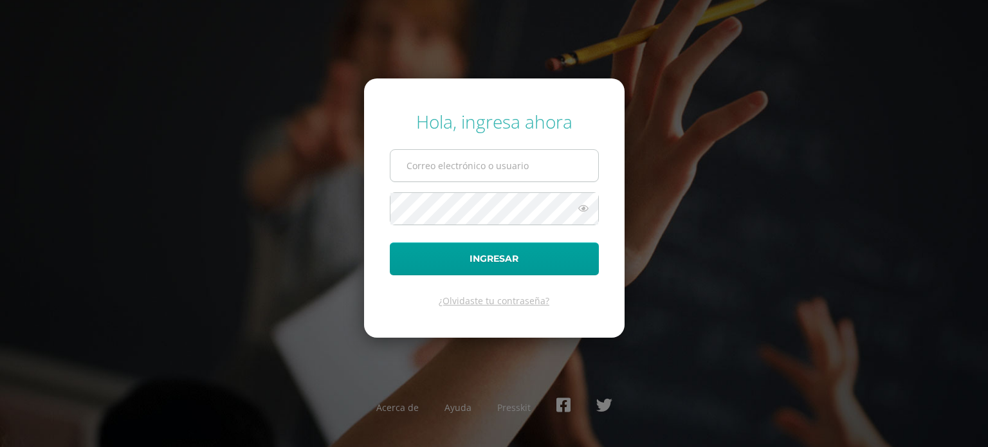
click at [431, 164] on input "text" at bounding box center [494, 166] width 208 height 32
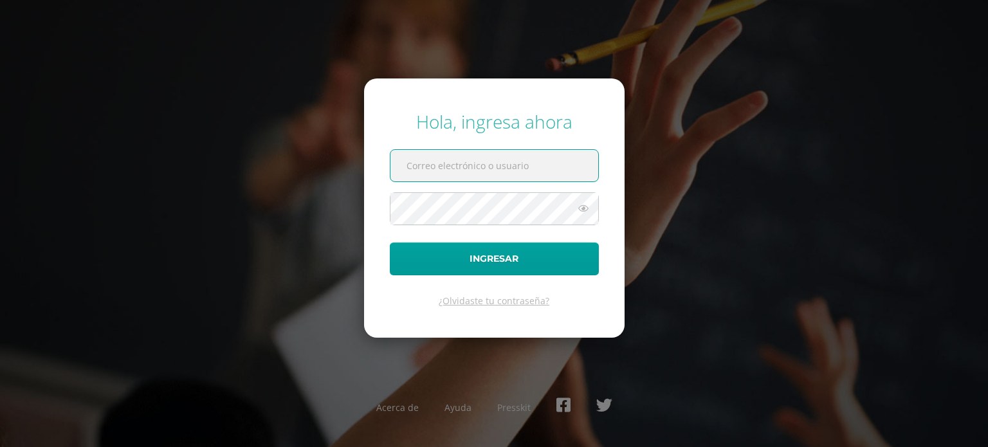
click at [433, 170] on input "text" at bounding box center [494, 166] width 208 height 32
paste input "2025031@ps.gt"
type input "2025031@ps.gt"
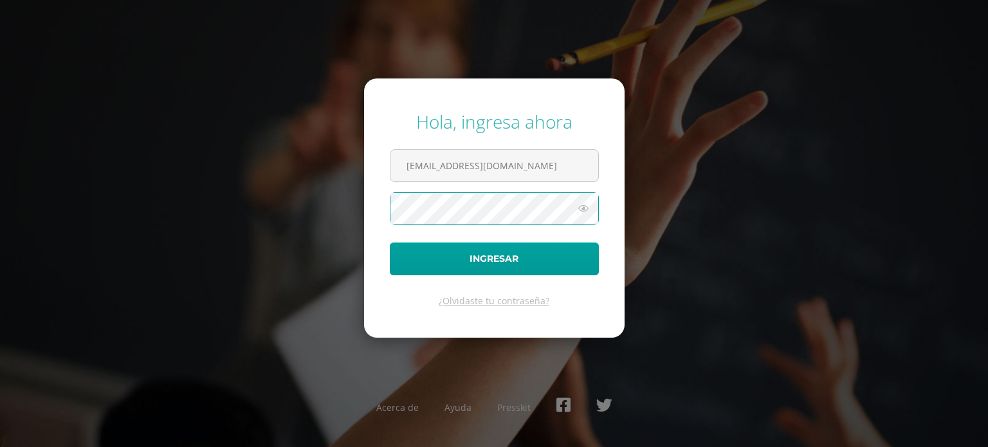
click at [390, 242] on button "Ingresar" at bounding box center [494, 258] width 209 height 33
